Goal: Transaction & Acquisition: Download file/media

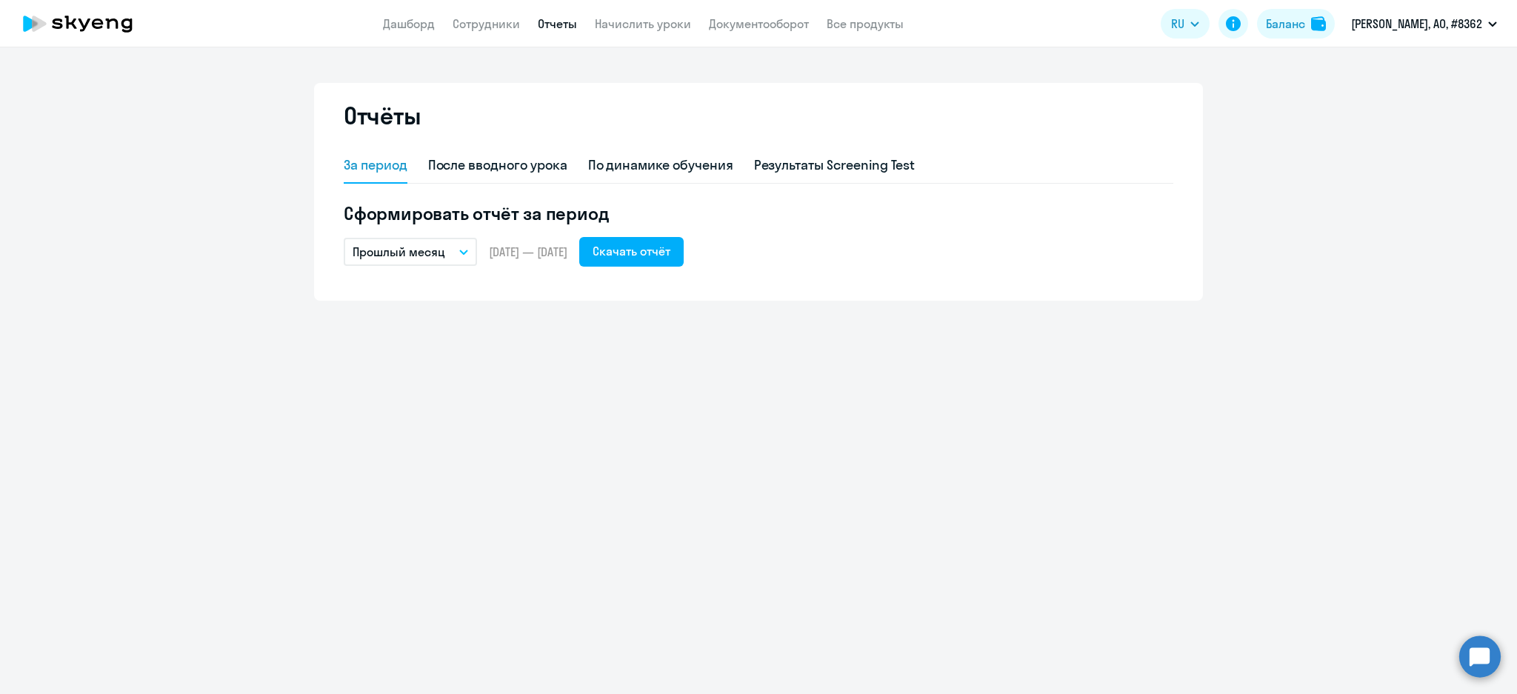
drag, startPoint x: 949, startPoint y: 170, endPoint x: 922, endPoint y: 177, distance: 28.2
click at [946, 174] on div "За период После вводного урока По динамике обучения Результаты Screening Test" at bounding box center [758, 166] width 829 height 36
click at [895, 173] on div "Результаты Screening Test" at bounding box center [834, 165] width 161 height 19
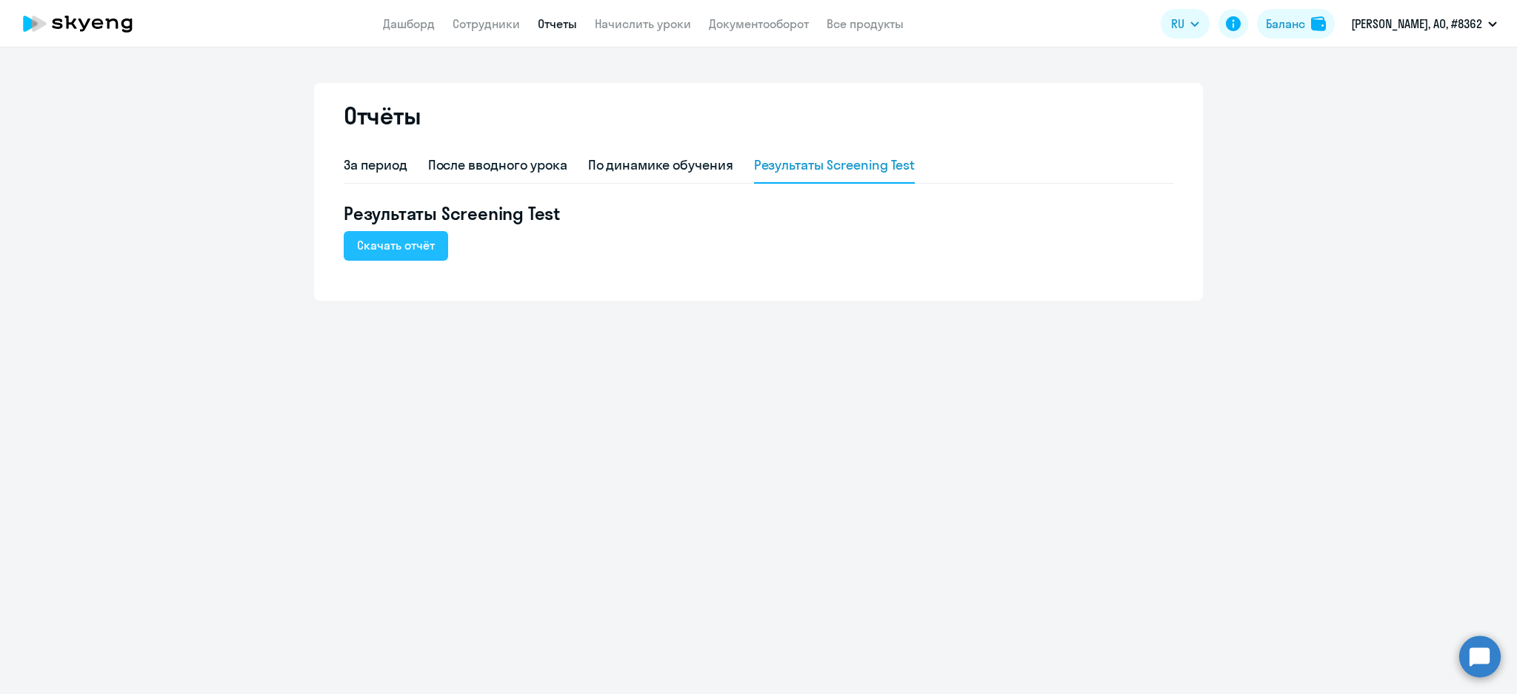
click at [394, 253] on div "Скачать отчёт" at bounding box center [396, 245] width 78 height 18
click at [422, 253] on div "Скачать отчёт" at bounding box center [396, 245] width 78 height 18
